Goal: Task Accomplishment & Management: Use online tool/utility

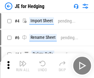
click at [23, 61] on img "button" at bounding box center [22, 63] width 7 height 7
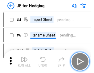
scroll to position [1, 0]
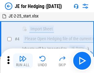
click at [23, 61] on img "button" at bounding box center [22, 58] width 7 height 7
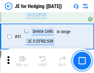
scroll to position [400, 0]
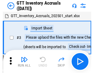
scroll to position [1, 0]
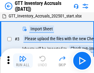
click at [23, 61] on img "button" at bounding box center [22, 58] width 7 height 7
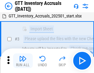
click at [23, 61] on img "button" at bounding box center [22, 58] width 7 height 7
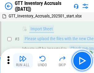
scroll to position [40, 0]
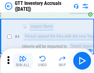
click at [23, 61] on img "button" at bounding box center [22, 58] width 7 height 7
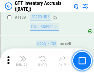
scroll to position [5038, 0]
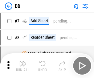
click at [23, 66] on img "button" at bounding box center [22, 63] width 7 height 7
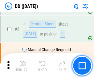
scroll to position [60, 0]
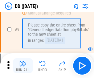
click at [23, 66] on img "button" at bounding box center [22, 63] width 7 height 7
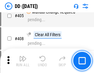
scroll to position [2761, 0]
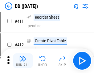
click at [23, 61] on img "button" at bounding box center [22, 58] width 7 height 7
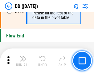
scroll to position [2953, 0]
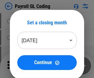
click at [23, 66] on img "button" at bounding box center [22, 63] width 7 height 7
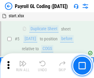
scroll to position [74, 0]
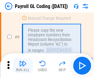
click at [23, 66] on img "button" at bounding box center [22, 63] width 7 height 7
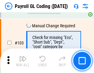
scroll to position [1448, 0]
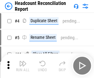
click at [23, 66] on img "button" at bounding box center [22, 63] width 7 height 7
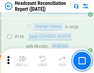
scroll to position [742, 0]
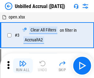
click at [23, 66] on img "button" at bounding box center [22, 63] width 7 height 7
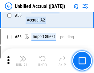
scroll to position [644, 0]
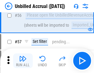
click at [23, 61] on img "button" at bounding box center [22, 58] width 7 height 7
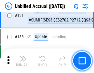
scroll to position [1838, 0]
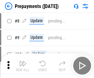
click at [23, 66] on img "button" at bounding box center [22, 63] width 7 height 7
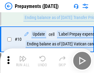
scroll to position [39, 0]
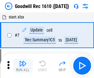
click at [23, 66] on img "button" at bounding box center [22, 63] width 7 height 7
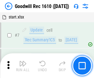
scroll to position [106, 0]
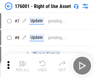
click at [23, 66] on img "button" at bounding box center [22, 63] width 7 height 7
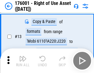
scroll to position [40, 0]
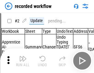
click at [23, 61] on img "button" at bounding box center [22, 58] width 7 height 7
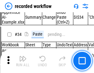
scroll to position [1929, 0]
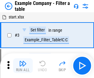
click at [23, 66] on img "button" at bounding box center [22, 63] width 7 height 7
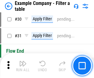
scroll to position [565, 0]
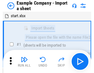
scroll to position [10, 0]
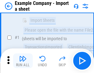
click at [23, 61] on img "button" at bounding box center [22, 58] width 7 height 7
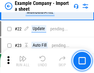
scroll to position [136, 0]
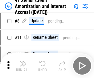
click at [23, 61] on img "button" at bounding box center [22, 63] width 7 height 7
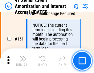
click at [23, 61] on img "button" at bounding box center [22, 58] width 7 height 7
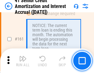
scroll to position [660, 0]
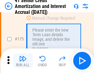
click at [23, 61] on img "button" at bounding box center [22, 58] width 7 height 7
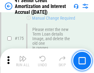
scroll to position [723, 0]
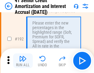
click at [23, 61] on img "button" at bounding box center [22, 58] width 7 height 7
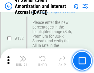
scroll to position [787, 0]
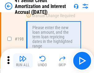
click at [23, 61] on img "button" at bounding box center [22, 58] width 7 height 7
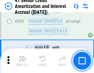
scroll to position [1576, 0]
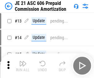
click at [23, 61] on img "button" at bounding box center [22, 63] width 7 height 7
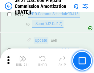
scroll to position [1152, 0]
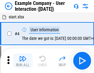
click at [23, 61] on img "button" at bounding box center [22, 58] width 7 height 7
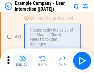
click at [23, 61] on img "button" at bounding box center [22, 58] width 7 height 7
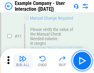
scroll to position [134, 0]
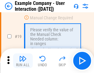
click at [23, 61] on img "button" at bounding box center [22, 58] width 7 height 7
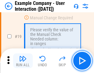
click at [23, 61] on img "button" at bounding box center [22, 58] width 7 height 7
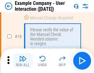
click at [23, 61] on img "button" at bounding box center [22, 58] width 7 height 7
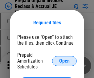
click at [64, 61] on span "Open" at bounding box center [64, 61] width 10 height 5
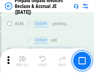
scroll to position [833, 0]
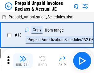
click at [23, 61] on img "button" at bounding box center [22, 58] width 7 height 7
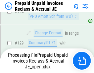
scroll to position [537, 0]
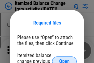
click at [64, 59] on span "Open" at bounding box center [64, 61] width 10 height 5
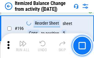
scroll to position [1187, 0]
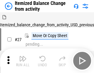
scroll to position [10, 0]
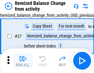
click at [23, 61] on img "button" at bounding box center [22, 58] width 7 height 7
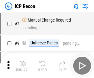
scroll to position [3, 0]
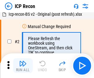
click at [23, 66] on img "button" at bounding box center [22, 63] width 7 height 7
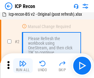
click at [23, 66] on img "button" at bounding box center [22, 63] width 7 height 7
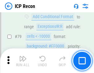
scroll to position [605, 0]
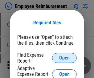
click at [64, 58] on span "Open" at bounding box center [64, 58] width 10 height 5
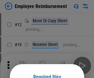
scroll to position [54, 0]
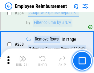
scroll to position [1677, 0]
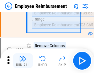
click at [23, 61] on img "button" at bounding box center [22, 58] width 7 height 7
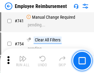
scroll to position [4329, 0]
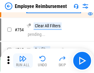
click at [23, 61] on img "button" at bounding box center [22, 58] width 7 height 7
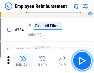
click at [23, 61] on img "button" at bounding box center [22, 58] width 7 height 7
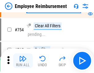
click at [23, 61] on img "button" at bounding box center [22, 58] width 7 height 7
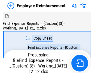
scroll to position [21, 0]
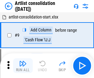
click at [23, 66] on img "button" at bounding box center [22, 63] width 7 height 7
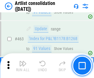
scroll to position [2702, 0]
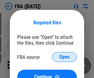
click at [64, 57] on span "Open" at bounding box center [64, 57] width 10 height 5
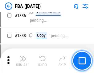
scroll to position [6455, 0]
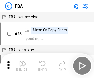
scroll to position [6, 0]
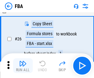
click at [23, 66] on img "button" at bounding box center [22, 63] width 7 height 7
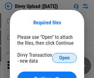
click at [64, 58] on span "Open" at bounding box center [64, 58] width 10 height 5
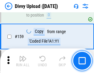
scroll to position [639, 0]
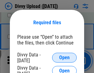
click at [64, 58] on span "Open" at bounding box center [64, 58] width 10 height 5
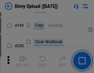
scroll to position [897, 0]
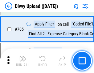
scroll to position [4221, 0]
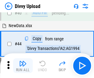
click at [23, 66] on img "button" at bounding box center [22, 63] width 7 height 7
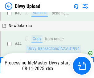
scroll to position [68, 0]
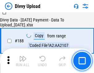
scroll to position [726, 0]
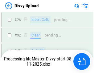
scroll to position [639, 0]
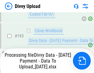
scroll to position [831, 0]
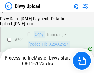
scroll to position [998, 0]
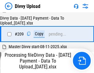
scroll to position [1134, 0]
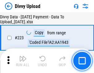
scroll to position [1407, 0]
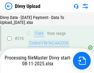
scroll to position [1302, 0]
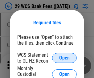
click at [64, 58] on span "Open" at bounding box center [64, 58] width 10 height 5
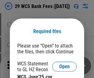
scroll to position [9, 0]
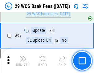
scroll to position [601, 0]
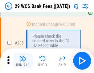
click at [23, 61] on img "button" at bounding box center [22, 58] width 7 height 7
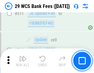
scroll to position [3104, 0]
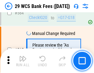
click at [23, 61] on img "button" at bounding box center [22, 58] width 7 height 7
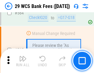
scroll to position [3337, 0]
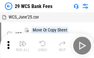
scroll to position [11, 0]
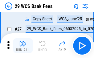
click at [23, 46] on img "button" at bounding box center [22, 43] width 7 height 7
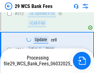
scroll to position [3294, 0]
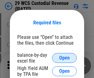
click at [64, 58] on span "Open" at bounding box center [64, 58] width 10 height 5
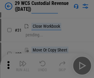
scroll to position [132, 0]
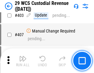
scroll to position [2858, 0]
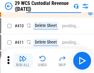
click at [23, 61] on img "button" at bounding box center [22, 58] width 7 height 7
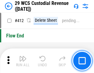
scroll to position [2947, 0]
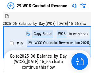
scroll to position [15, 0]
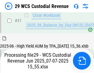
scroll to position [317, 0]
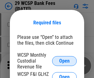
click at [64, 61] on span "Open" at bounding box center [64, 61] width 10 height 5
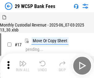
click at [23, 61] on img "button" at bounding box center [22, 63] width 7 height 7
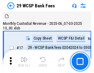
scroll to position [15, 0]
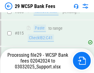
scroll to position [3683, 0]
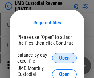
click at [64, 58] on span "Open" at bounding box center [64, 58] width 10 height 5
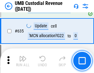
scroll to position [3229, 0]
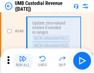
click at [23, 61] on img "button" at bounding box center [22, 58] width 7 height 7
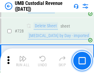
scroll to position [3806, 0]
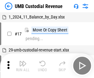
scroll to position [5, 0]
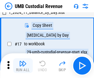
click at [23, 66] on img "button" at bounding box center [22, 63] width 7 height 7
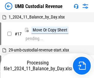
scroll to position [5, 0]
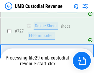
scroll to position [3765, 0]
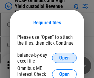
click at [64, 58] on span "Open" at bounding box center [64, 58] width 10 height 5
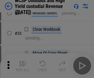
scroll to position [141, 0]
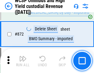
scroll to position [5222, 0]
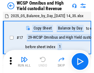
scroll to position [3, 0]
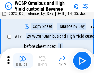
click at [23, 61] on img "button" at bounding box center [22, 58] width 7 height 7
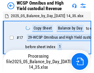
scroll to position [3, 0]
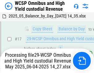
scroll to position [128, 0]
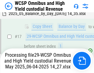
scroll to position [128, 0]
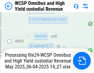
scroll to position [5208, 0]
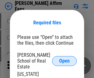
click at [64, 59] on span "Open" at bounding box center [64, 61] width 10 height 5
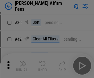
scroll to position [126, 0]
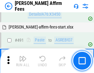
scroll to position [1678, 0]
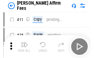
scroll to position [6, 0]
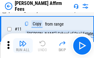
click at [23, 46] on img "button" at bounding box center [22, 43] width 7 height 7
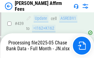
scroll to position [1618, 0]
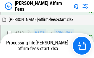
scroll to position [1627, 0]
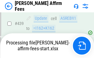
scroll to position [1618, 0]
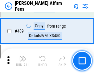
scroll to position [1610, 0]
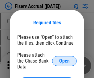
click at [64, 59] on span "Open" at bounding box center [64, 61] width 10 height 5
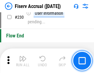
scroll to position [1955, 0]
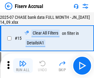
click at [23, 66] on img "button" at bounding box center [22, 63] width 7 height 7
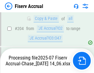
scroll to position [1784, 0]
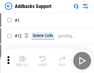
click at [23, 61] on img "button" at bounding box center [22, 58] width 7 height 7
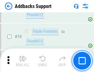
scroll to position [449, 0]
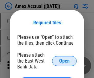
click at [64, 61] on span "Open" at bounding box center [64, 61] width 10 height 5
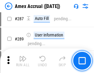
scroll to position [1769, 0]
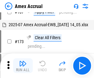
click at [23, 66] on img "button" at bounding box center [22, 63] width 7 height 7
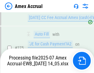
scroll to position [1839, 0]
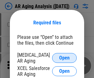
click at [64, 57] on span "Open" at bounding box center [64, 58] width 10 height 5
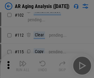
scroll to position [85, 0]
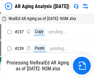
scroll to position [6, 0]
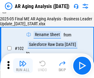
click at [23, 66] on img "button" at bounding box center [22, 63] width 7 height 7
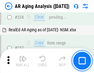
scroll to position [956, 0]
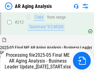
scroll to position [949, 0]
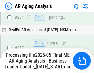
scroll to position [975, 0]
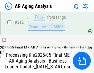
scroll to position [928, 0]
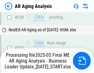
scroll to position [949, 0]
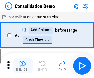
click at [23, 66] on img "button" at bounding box center [22, 63] width 7 height 7
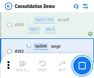
scroll to position [2068, 0]
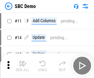
click at [23, 66] on img "button" at bounding box center [22, 63] width 7 height 7
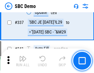
scroll to position [1623, 0]
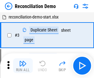
click at [23, 66] on img "button" at bounding box center [22, 63] width 7 height 7
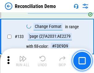
scroll to position [733, 0]
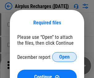
click at [64, 57] on span "Open" at bounding box center [64, 57] width 10 height 5
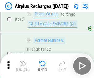
scroll to position [2655, 0]
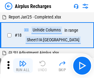
click at [23, 66] on img "button" at bounding box center [22, 63] width 7 height 7
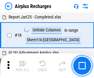
scroll to position [27, 0]
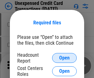
click at [64, 58] on span "Open" at bounding box center [64, 58] width 10 height 5
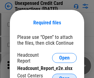
click at [64, 76] on span "Open" at bounding box center [64, 78] width 10 height 5
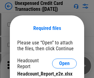
scroll to position [6, 0]
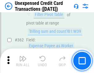
scroll to position [1587, 0]
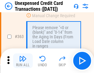
click at [23, 61] on img "button" at bounding box center [22, 58] width 7 height 7
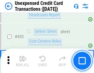
scroll to position [2104, 0]
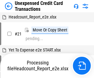
scroll to position [10, 0]
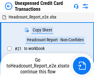
scroll to position [7, 0]
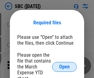
click at [64, 67] on span "Open" at bounding box center [64, 66] width 10 height 5
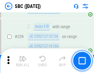
scroll to position [1206, 0]
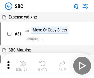
scroll to position [6, 0]
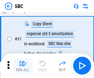
click at [23, 66] on img "button" at bounding box center [22, 63] width 7 height 7
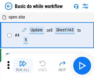
click at [23, 66] on img "button" at bounding box center [22, 63] width 7 height 7
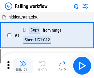
click at [23, 66] on img "button" at bounding box center [22, 63] width 7 height 7
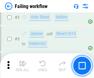
scroll to position [131, 0]
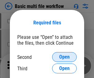
click at [64, 57] on span "Open" at bounding box center [64, 57] width 10 height 5
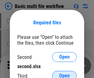
click at [64, 73] on span "Open" at bounding box center [64, 75] width 10 height 5
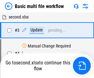
scroll to position [137, 0]
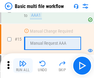
click at [23, 66] on img "button" at bounding box center [22, 63] width 7 height 7
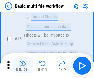
click at [23, 66] on img "button" at bounding box center [22, 63] width 7 height 7
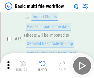
scroll to position [411, 0]
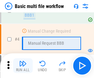
click at [23, 66] on img "button" at bounding box center [22, 63] width 7 height 7
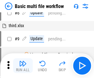
click at [23, 66] on img "button" at bounding box center [22, 63] width 7 height 7
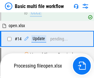
scroll to position [367, 0]
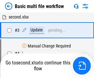
scroll to position [25, 0]
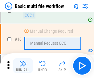
click at [23, 66] on img "button" at bounding box center [22, 63] width 7 height 7
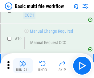
click at [23, 66] on img "button" at bounding box center [22, 63] width 7 height 7
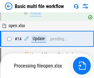
scroll to position [323, 0]
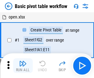
click at [23, 66] on img "button" at bounding box center [22, 63] width 7 height 7
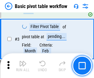
scroll to position [148, 0]
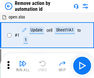
scroll to position [23, 0]
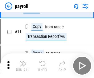
scroll to position [45, 0]
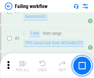
scroll to position [100, 0]
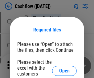
scroll to position [67, 0]
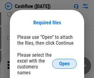
click at [64, 61] on span "Open" at bounding box center [64, 63] width 10 height 5
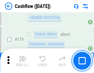
scroll to position [653, 0]
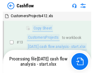
scroll to position [93, 0]
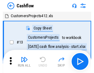
scroll to position [7, 0]
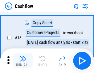
click at [23, 61] on img "button" at bounding box center [22, 58] width 7 height 7
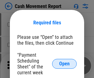
click at [64, 64] on span "Open" at bounding box center [64, 63] width 10 height 5
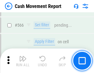
scroll to position [2828, 0]
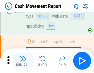
click at [23, 61] on img "button" at bounding box center [22, 58] width 7 height 7
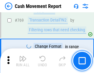
scroll to position [3429, 0]
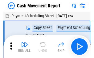
scroll to position [11, 0]
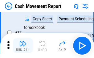
click at [23, 46] on img "button" at bounding box center [22, 43] width 7 height 7
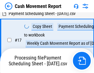
scroll to position [128, 0]
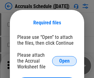
click at [64, 61] on span "Open" at bounding box center [64, 61] width 10 height 5
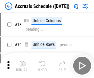
scroll to position [59, 0]
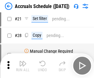
click at [23, 66] on img "button" at bounding box center [22, 63] width 7 height 7
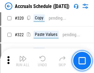
scroll to position [1148, 0]
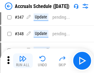
click at [23, 61] on img "button" at bounding box center [22, 58] width 7 height 7
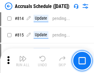
scroll to position [2723, 0]
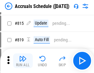
click at [23, 61] on img "button" at bounding box center [22, 58] width 7 height 7
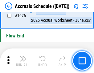
scroll to position [3695, 0]
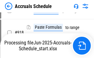
scroll to position [3170, 0]
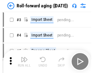
scroll to position [1, 0]
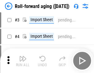
click at [23, 61] on img "button" at bounding box center [22, 58] width 7 height 7
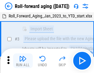
click at [23, 61] on img "button" at bounding box center [22, 58] width 7 height 7
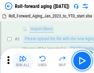
scroll to position [40, 0]
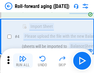
click at [23, 61] on img "button" at bounding box center [22, 58] width 7 height 7
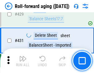
scroll to position [2140, 0]
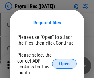
click at [64, 64] on span "Open" at bounding box center [64, 63] width 10 height 5
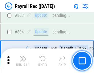
scroll to position [3920, 0]
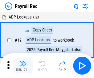
click at [23, 66] on img "button" at bounding box center [22, 63] width 7 height 7
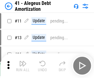
click at [23, 66] on img "button" at bounding box center [22, 63] width 7 height 7
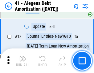
scroll to position [76, 0]
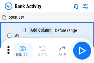
click at [23, 50] on img "button" at bounding box center [22, 47] width 7 height 7
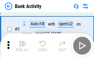
scroll to position [33, 0]
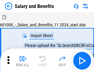
scroll to position [8, 0]
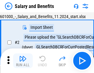
click at [23, 61] on img "button" at bounding box center [22, 58] width 7 height 7
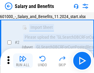
click at [23, 61] on img "button" at bounding box center [22, 58] width 7 height 7
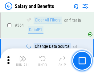
scroll to position [2906, 0]
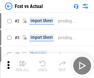
click at [23, 61] on img "button" at bounding box center [22, 63] width 7 height 7
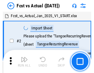
scroll to position [8, 0]
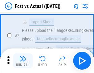
click at [23, 61] on img "button" at bounding box center [22, 58] width 7 height 7
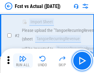
scroll to position [58, 0]
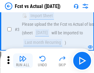
click at [23, 61] on img "button" at bounding box center [22, 58] width 7 height 7
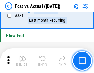
scroll to position [2953, 0]
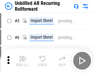
scroll to position [13, 0]
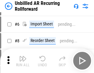
click at [23, 61] on img "button" at bounding box center [22, 58] width 7 height 7
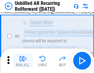
click at [23, 61] on img "button" at bounding box center [22, 58] width 7 height 7
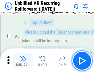
scroll to position [58, 0]
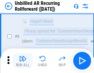
click at [23, 61] on img "button" at bounding box center [22, 58] width 7 height 7
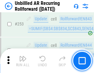
scroll to position [2096, 0]
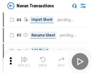
scroll to position [10, 0]
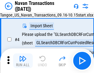
click at [23, 61] on img "button" at bounding box center [22, 58] width 7 height 7
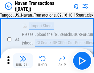
click at [23, 61] on img "button" at bounding box center [22, 58] width 7 height 7
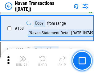
scroll to position [2000, 0]
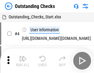
click at [23, 61] on img "button" at bounding box center [22, 58] width 7 height 7
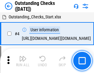
scroll to position [26, 0]
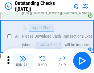
click at [23, 61] on img "button" at bounding box center [22, 58] width 7 height 7
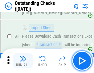
scroll to position [64, 0]
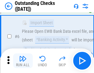
click at [23, 61] on img "button" at bounding box center [22, 58] width 7 height 7
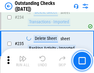
scroll to position [1874, 0]
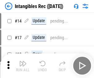
click at [23, 66] on img "button" at bounding box center [22, 63] width 7 height 7
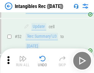
scroll to position [240, 0]
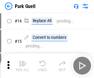
click at [23, 61] on img "button" at bounding box center [22, 63] width 7 height 7
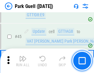
scroll to position [772, 0]
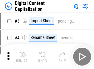
click at [23, 52] on img "button" at bounding box center [22, 54] width 7 height 7
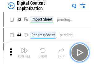
scroll to position [18, 0]
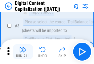
click at [23, 52] on img "button" at bounding box center [22, 49] width 7 height 7
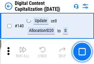
scroll to position [654, 0]
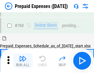
click at [23, 61] on img "button" at bounding box center [22, 58] width 7 height 7
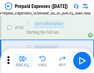
click at [23, 61] on img "button" at bounding box center [22, 58] width 7 height 7
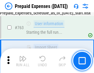
scroll to position [1747, 0]
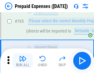
click at [23, 61] on img "button" at bounding box center [22, 58] width 7 height 7
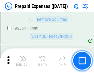
scroll to position [6450, 0]
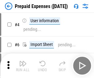
click at [23, 66] on img "button" at bounding box center [22, 63] width 7 height 7
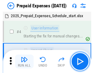
scroll to position [27, 0]
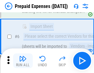
click at [23, 61] on img "button" at bounding box center [22, 58] width 7 height 7
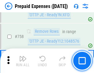
scroll to position [2199, 0]
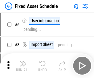
click at [23, 66] on img "button" at bounding box center [22, 63] width 7 height 7
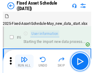
scroll to position [33, 0]
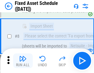
click at [23, 61] on img "button" at bounding box center [22, 58] width 7 height 7
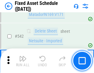
scroll to position [2200, 0]
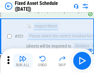
click at [23, 61] on img "button" at bounding box center [22, 58] width 7 height 7
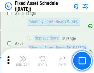
scroll to position [3008, 0]
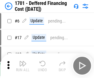
click at [23, 66] on img "button" at bounding box center [22, 63] width 7 height 7
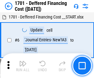
scroll to position [74, 0]
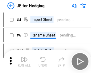
scroll to position [1, 0]
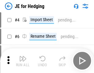
click at [23, 61] on img "button" at bounding box center [22, 58] width 7 height 7
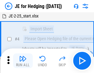
click at [23, 61] on img "button" at bounding box center [22, 58] width 7 height 7
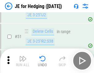
scroll to position [400, 0]
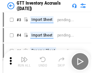
scroll to position [1, 0]
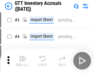
click at [23, 61] on img "button" at bounding box center [22, 58] width 7 height 7
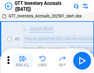
click at [23, 61] on img "button" at bounding box center [22, 58] width 7 height 7
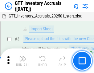
scroll to position [40, 0]
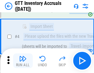
click at [23, 61] on img "button" at bounding box center [22, 58] width 7 height 7
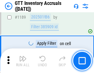
scroll to position [5038, 0]
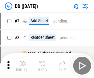
click at [23, 66] on img "button" at bounding box center [22, 63] width 7 height 7
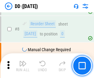
scroll to position [60, 0]
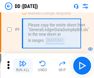
click at [23, 66] on img "button" at bounding box center [22, 63] width 7 height 7
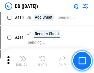
scroll to position [2761, 0]
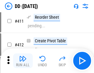
click at [23, 61] on img "button" at bounding box center [22, 58] width 7 height 7
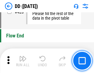
scroll to position [2953, 0]
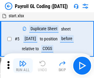
click at [23, 66] on img "button" at bounding box center [22, 63] width 7 height 7
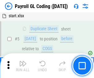
scroll to position [74, 0]
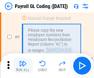
click at [23, 66] on img "button" at bounding box center [22, 63] width 7 height 7
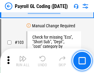
scroll to position [1448, 0]
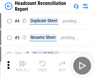
click at [23, 66] on img "button" at bounding box center [22, 63] width 7 height 7
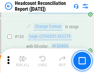
scroll to position [742, 0]
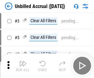
click at [23, 66] on img "button" at bounding box center [22, 63] width 7 height 7
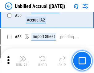
scroll to position [644, 0]
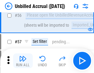
click at [23, 61] on img "button" at bounding box center [22, 58] width 7 height 7
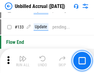
scroll to position [1838, 0]
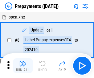
click at [23, 66] on img "button" at bounding box center [22, 63] width 7 height 7
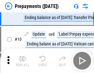
scroll to position [39, 0]
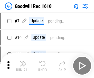
click at [23, 66] on img "button" at bounding box center [22, 63] width 7 height 7
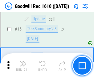
scroll to position [106, 0]
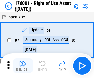
click at [23, 66] on img "button" at bounding box center [22, 63] width 7 height 7
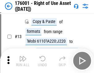
scroll to position [40, 0]
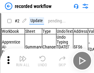
click at [23, 61] on img "button" at bounding box center [22, 58] width 7 height 7
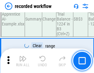
scroll to position [1929, 0]
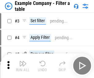
click at [23, 66] on img "button" at bounding box center [22, 63] width 7 height 7
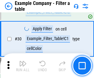
scroll to position [565, 0]
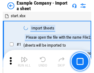
scroll to position [10, 0]
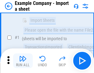
click at [23, 61] on img "button" at bounding box center [22, 58] width 7 height 7
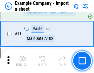
scroll to position [136, 0]
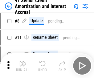
click at [23, 61] on img "button" at bounding box center [22, 63] width 7 height 7
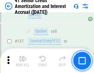
scroll to position [566, 0]
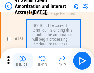
click at [23, 61] on img "button" at bounding box center [22, 58] width 7 height 7
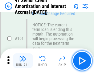
scroll to position [660, 0]
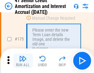
click at [23, 61] on img "button" at bounding box center [22, 58] width 7 height 7
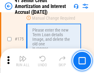
scroll to position [723, 0]
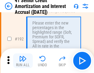
click at [23, 61] on img "button" at bounding box center [22, 58] width 7 height 7
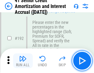
scroll to position [787, 0]
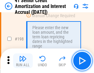
click at [23, 61] on img "button" at bounding box center [22, 58] width 7 height 7
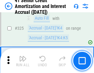
scroll to position [1576, 0]
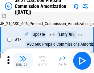
click at [23, 61] on img "button" at bounding box center [22, 58] width 7 height 7
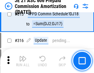
scroll to position [1152, 0]
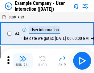
click at [23, 61] on img "button" at bounding box center [22, 58] width 7 height 7
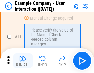
click at [23, 61] on img "button" at bounding box center [22, 58] width 7 height 7
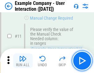
scroll to position [134, 0]
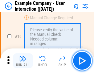
click at [23, 61] on img "button" at bounding box center [22, 58] width 7 height 7
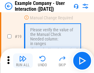
click at [23, 61] on img "button" at bounding box center [22, 58] width 7 height 7
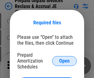
click at [64, 61] on span "Open" at bounding box center [64, 61] width 10 height 5
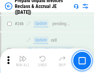
scroll to position [833, 0]
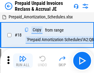
click at [23, 61] on img "button" at bounding box center [22, 58] width 7 height 7
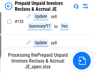
scroll to position [447, 0]
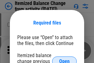
click at [64, 59] on span "Open" at bounding box center [64, 61] width 10 height 5
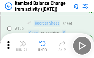
scroll to position [1187, 0]
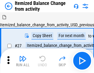
scroll to position [10, 0]
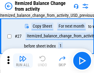
click at [23, 61] on img "button" at bounding box center [22, 58] width 7 height 7
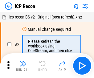
scroll to position [3, 0]
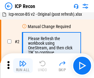
click at [23, 66] on img "button" at bounding box center [22, 63] width 7 height 7
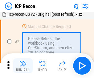
click at [23, 66] on img "button" at bounding box center [22, 63] width 7 height 7
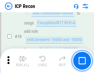
scroll to position [605, 0]
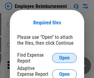
click at [64, 58] on span "Open" at bounding box center [64, 58] width 10 height 5
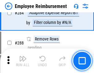
scroll to position [1677, 0]
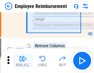
click at [23, 61] on img "button" at bounding box center [22, 58] width 7 height 7
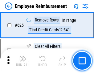
scroll to position [3694, 0]
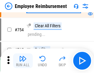
click at [23, 61] on img "button" at bounding box center [22, 58] width 7 height 7
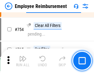
click at [23, 61] on img "button" at bounding box center [22, 58] width 7 height 7
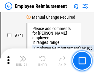
scroll to position [4329, 0]
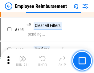
click at [23, 61] on img "button" at bounding box center [22, 58] width 7 height 7
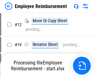
scroll to position [21, 0]
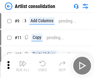
click at [23, 66] on img "button" at bounding box center [22, 63] width 7 height 7
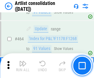
scroll to position [2702, 0]
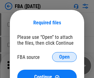
click at [64, 57] on span "Open" at bounding box center [64, 57] width 10 height 5
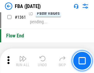
scroll to position [6554, 0]
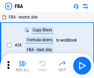
scroll to position [6, 0]
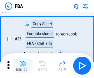
click at [23, 66] on img "button" at bounding box center [22, 63] width 7 height 7
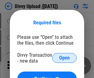
click at [64, 58] on span "Open" at bounding box center [64, 58] width 10 height 5
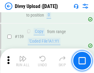
scroll to position [639, 0]
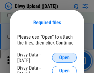
click at [64, 58] on span "Open" at bounding box center [64, 58] width 10 height 5
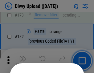
scroll to position [693, 0]
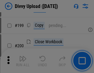
scroll to position [897, 0]
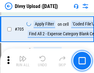
scroll to position [4221, 0]
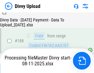
scroll to position [726, 0]
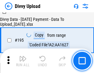
scroll to position [862, 0]
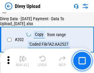
scroll to position [998, 0]
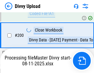
scroll to position [963, 0]
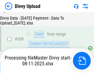
scroll to position [1139, 0]
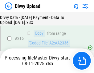
scroll to position [1275, 0]
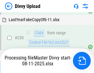
scroll to position [1531, 0]
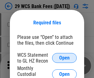
click at [64, 58] on span "Open" at bounding box center [64, 58] width 10 height 5
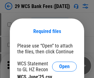
scroll to position [9, 0]
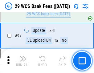
scroll to position [601, 0]
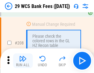
click at [23, 61] on img "button" at bounding box center [22, 58] width 7 height 7
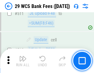
scroll to position [3104, 0]
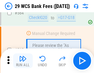
click at [23, 61] on img "button" at bounding box center [22, 58] width 7 height 7
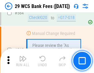
scroll to position [3337, 0]
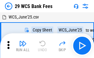
scroll to position [11, 0]
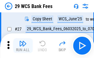
click at [23, 46] on img "button" at bounding box center [22, 43] width 7 height 7
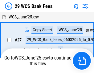
scroll to position [3, 0]
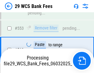
scroll to position [3294, 0]
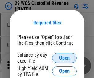
click at [64, 58] on span "Open" at bounding box center [64, 58] width 10 height 5
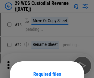
scroll to position [52, 0]
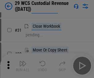
scroll to position [132, 0]
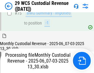
scroll to position [644, 0]
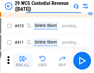
click at [23, 61] on img "button" at bounding box center [22, 58] width 7 height 7
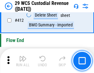
scroll to position [2947, 0]
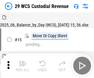
click at [23, 61] on img "button" at bounding box center [22, 63] width 7 height 7
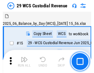
scroll to position [15, 0]
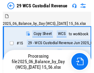
scroll to position [11, 0]
